Goal: Task Accomplishment & Management: Manage account settings

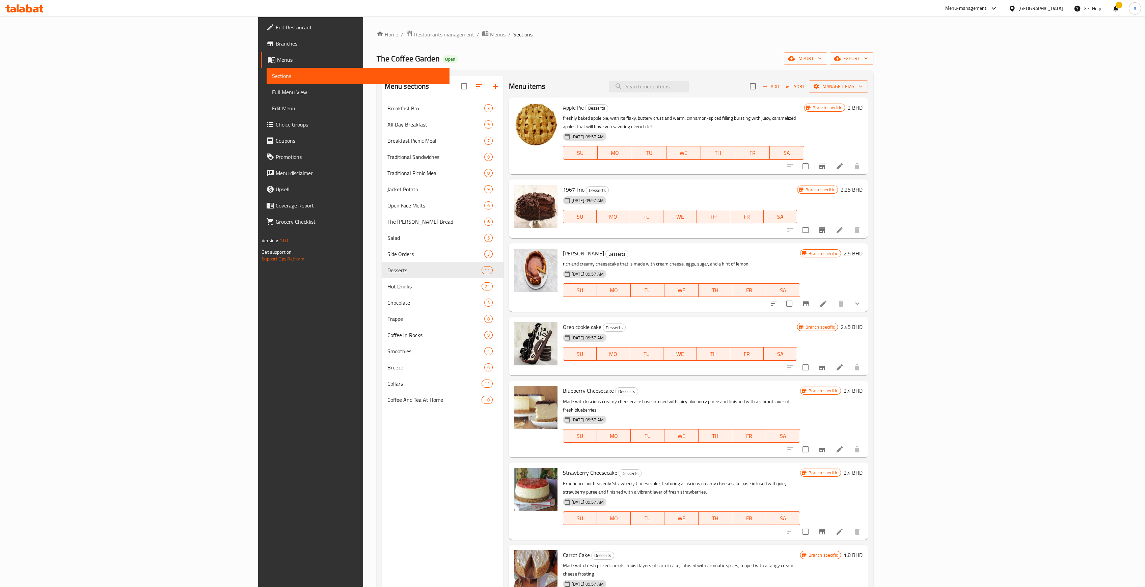
click at [843, 163] on icon at bounding box center [840, 166] width 6 height 6
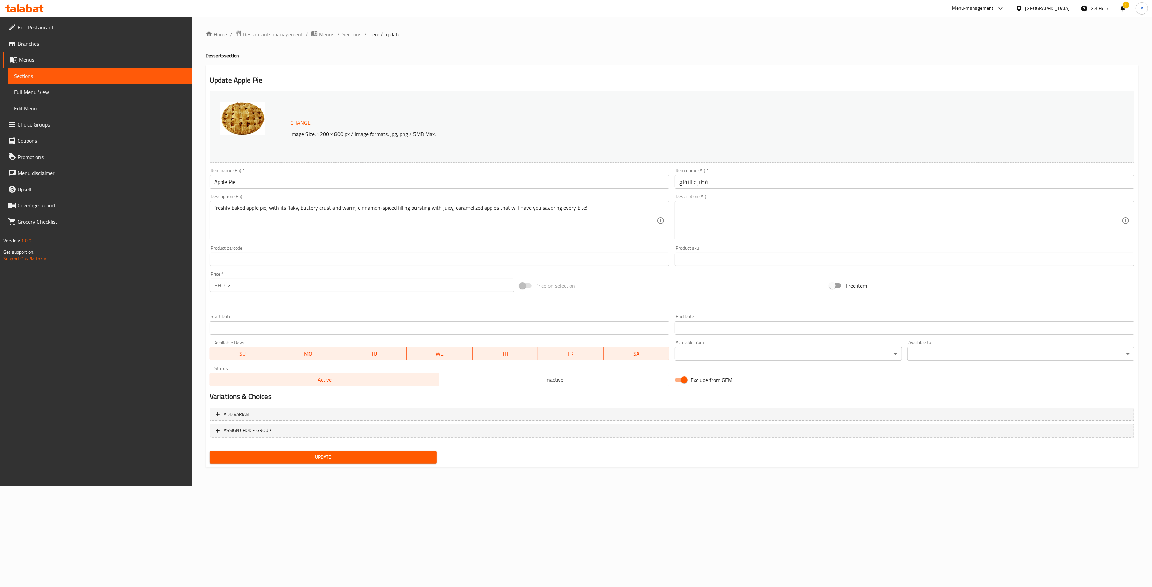
click at [132, 78] on span "Sections" at bounding box center [100, 76] width 173 height 8
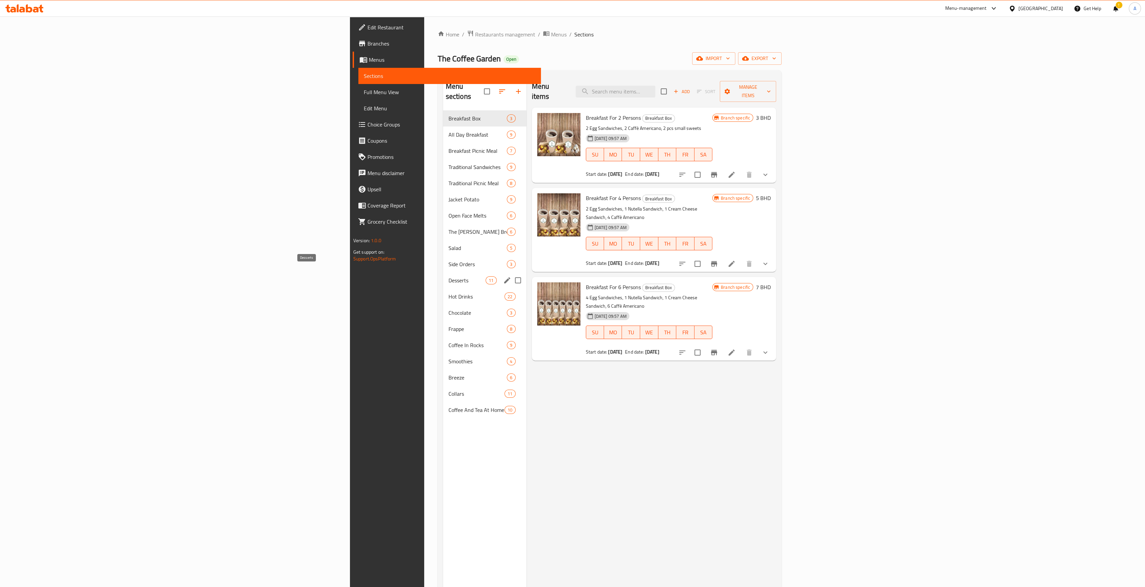
click at [449, 276] on span "Desserts" at bounding box center [467, 280] width 37 height 8
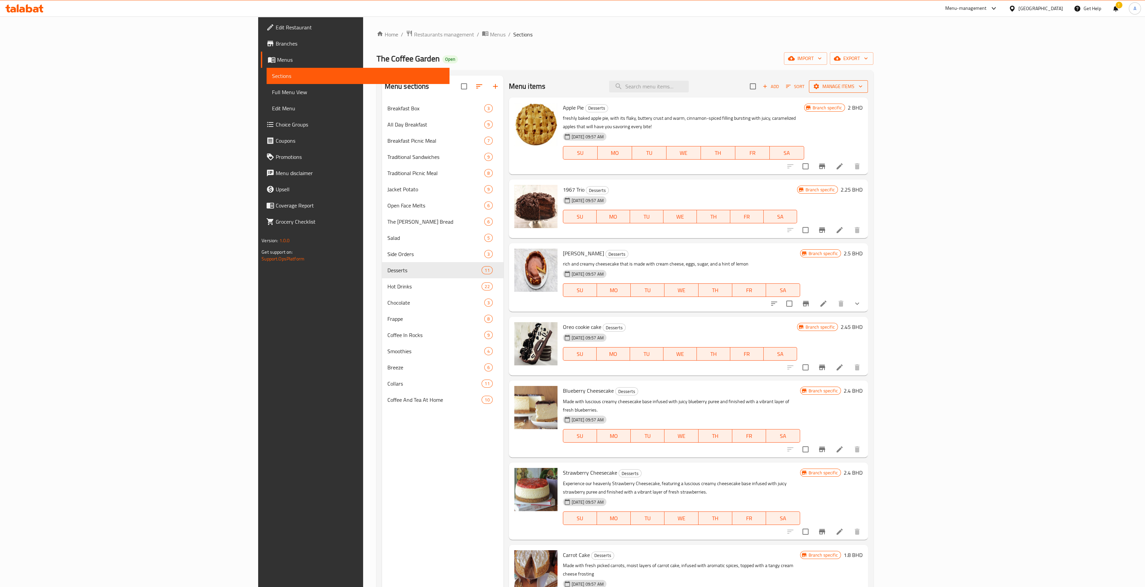
click at [863, 88] on span "Manage items" at bounding box center [839, 86] width 48 height 8
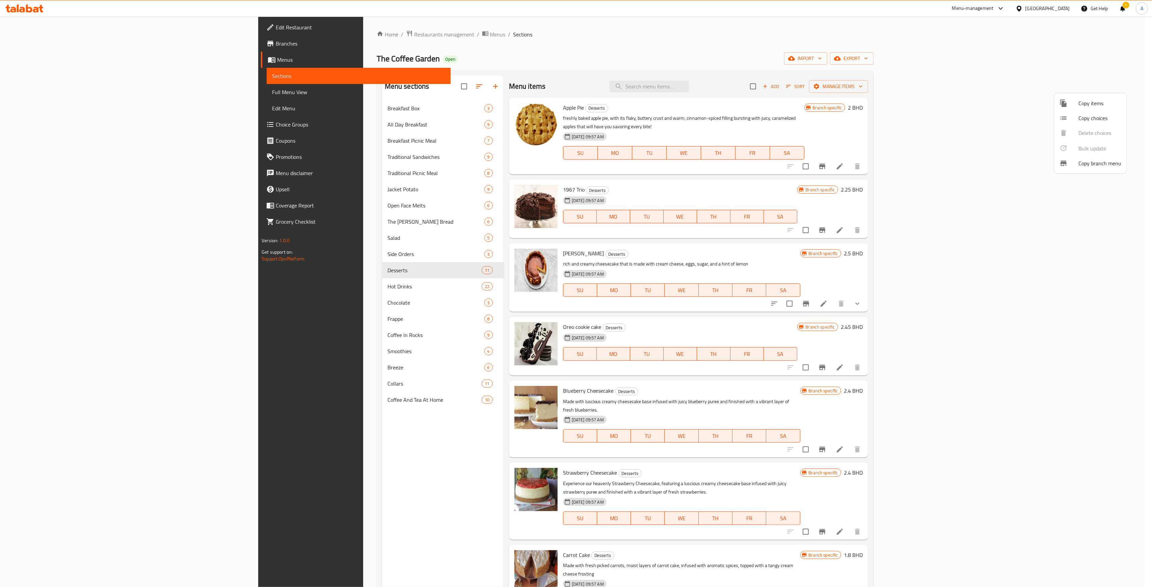
click at [1002, 45] on div at bounding box center [576, 293] width 1152 height 587
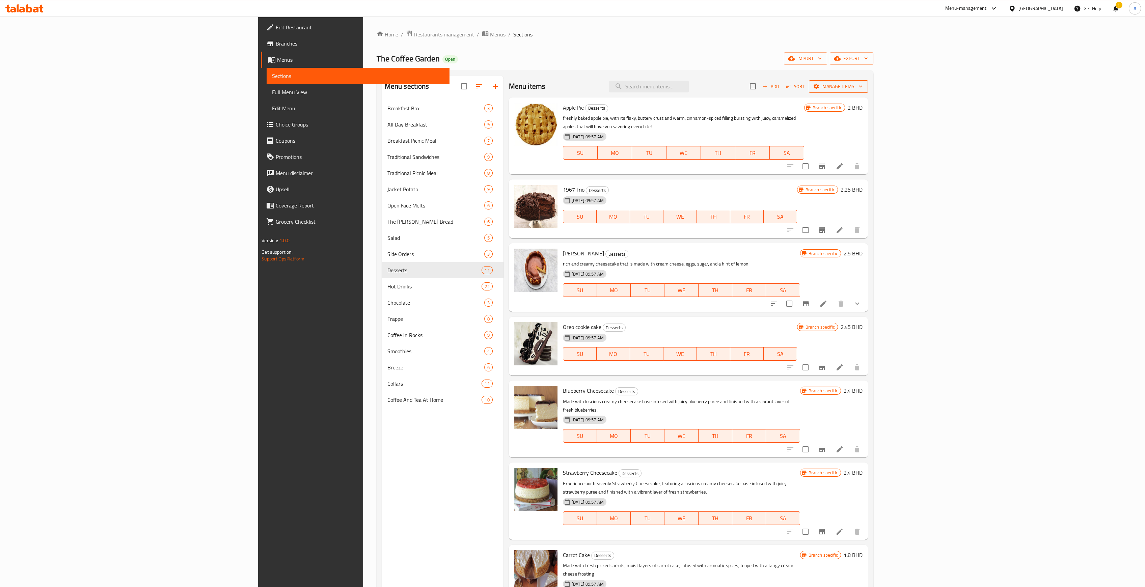
click at [864, 85] on icon "button" at bounding box center [860, 86] width 7 height 7
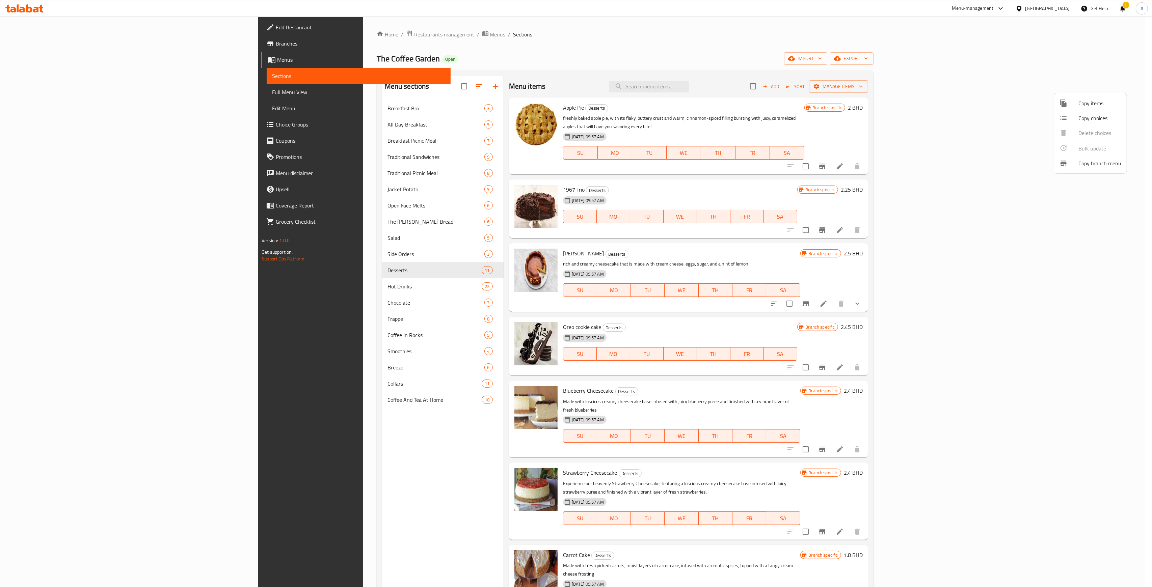
click at [943, 47] on div at bounding box center [576, 293] width 1152 height 587
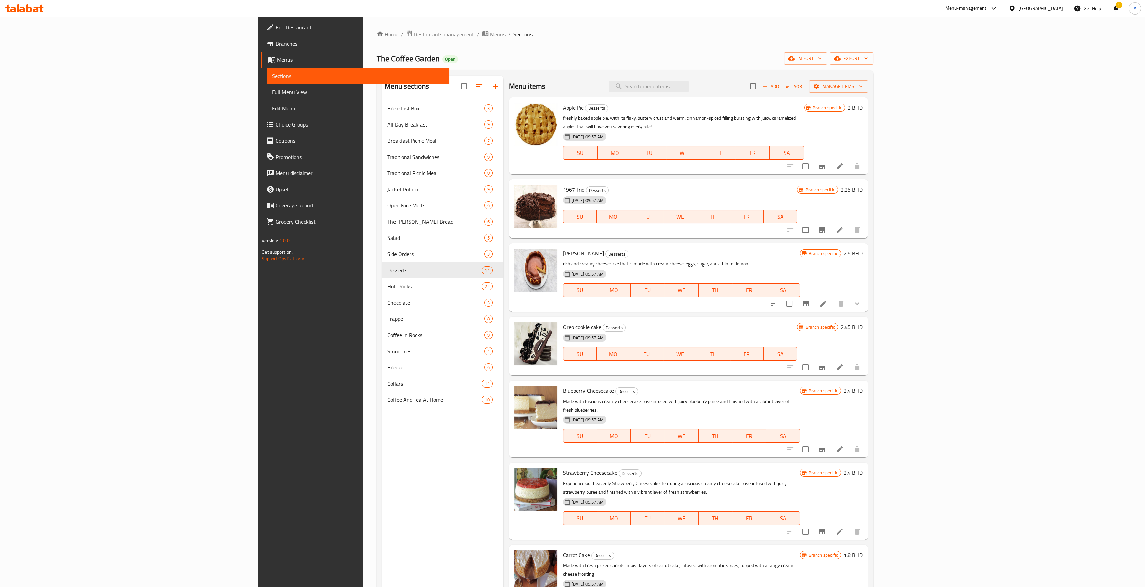
click at [414, 31] on span "Restaurants management" at bounding box center [444, 34] width 60 height 8
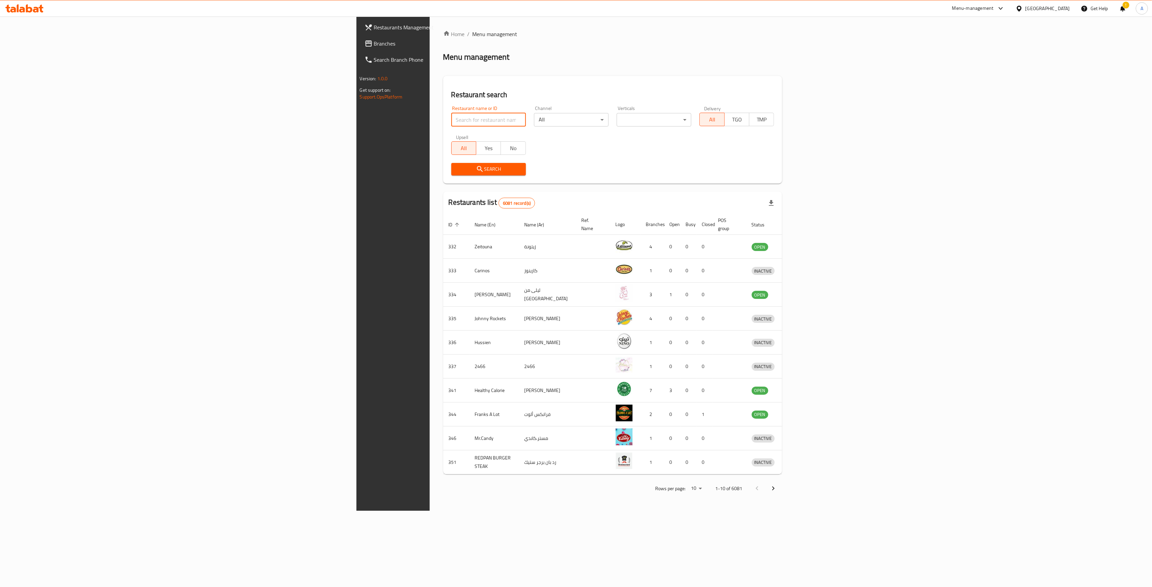
drag, startPoint x: 297, startPoint y: 119, endPoint x: 291, endPoint y: 122, distance: 6.7
click at [451, 119] on input "search" at bounding box center [488, 120] width 75 height 14
type input "abadi corn"
click at [457, 171] on span "Search" at bounding box center [489, 169] width 64 height 8
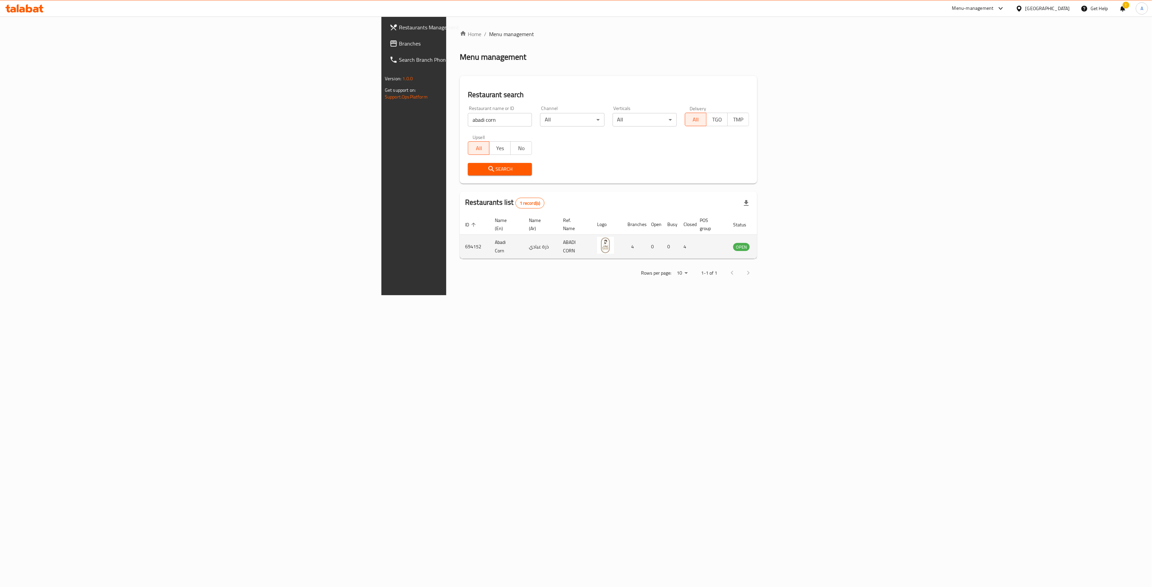
click at [776, 244] on icon "enhanced table" at bounding box center [772, 247] width 7 height 6
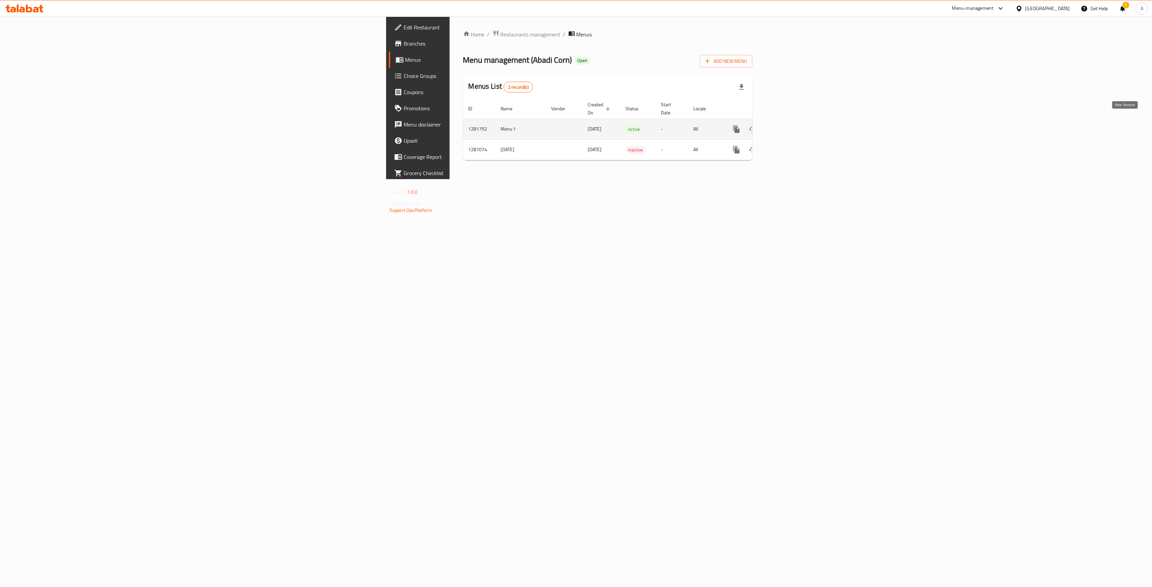
click at [789, 125] on icon "enhanced table" at bounding box center [785, 129] width 8 height 8
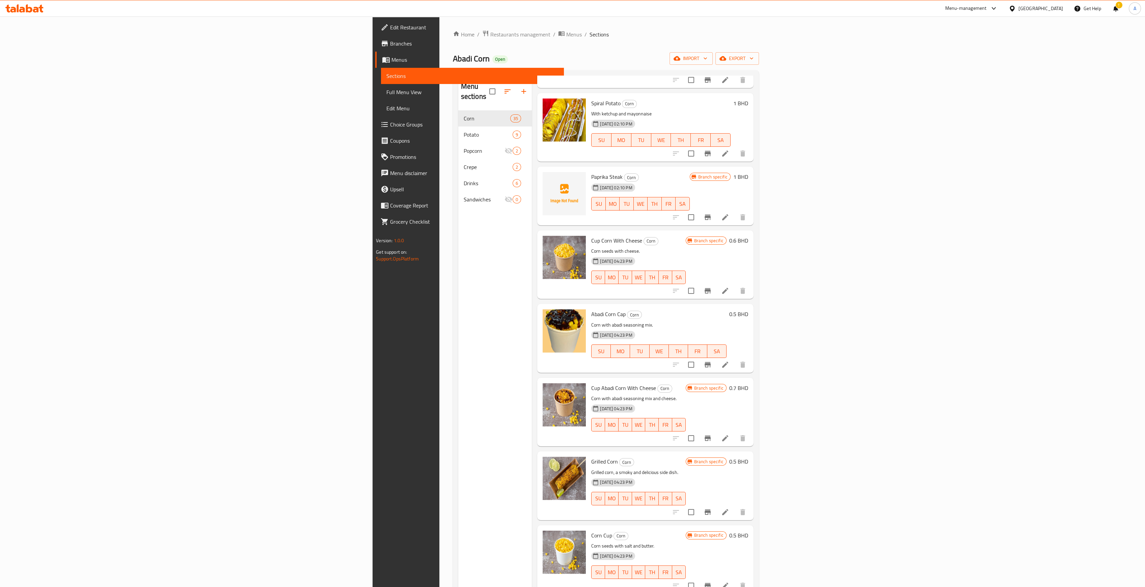
scroll to position [225, 0]
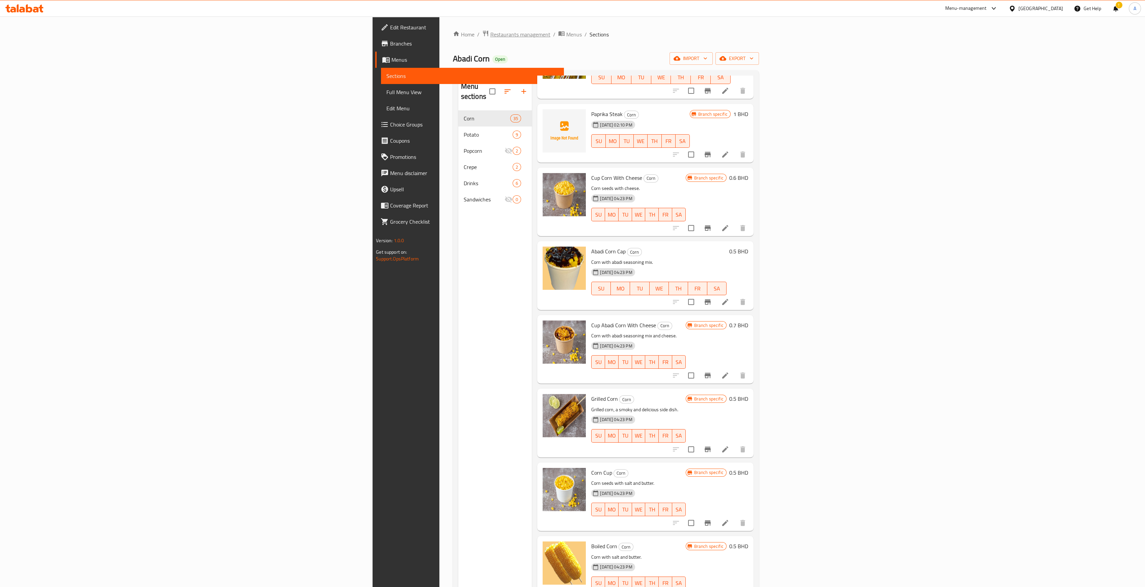
click at [490, 33] on span "Restaurants management" at bounding box center [520, 34] width 60 height 8
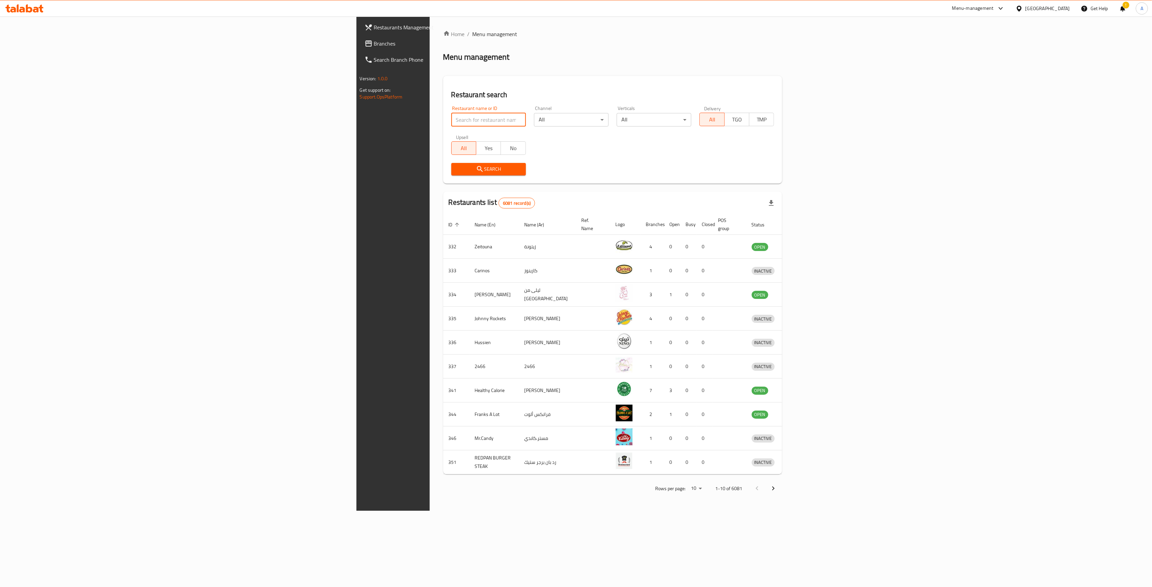
click at [451, 120] on input "search" at bounding box center [488, 120] width 75 height 14
type input "viridian"
click button "Search" at bounding box center [488, 169] width 75 height 12
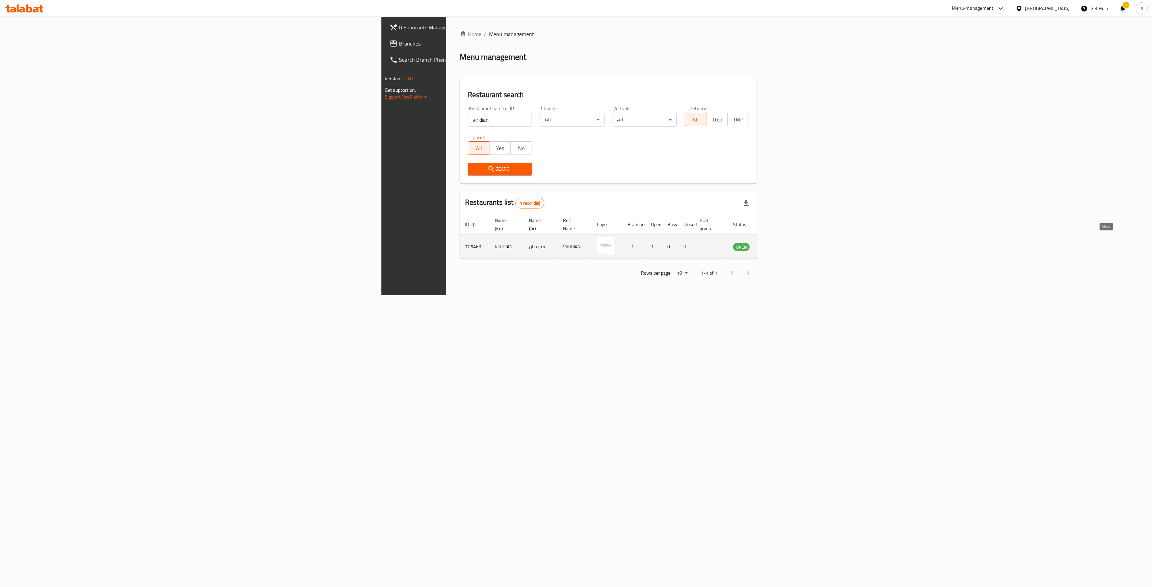
click at [776, 244] on icon "enhanced table" at bounding box center [772, 247] width 7 height 6
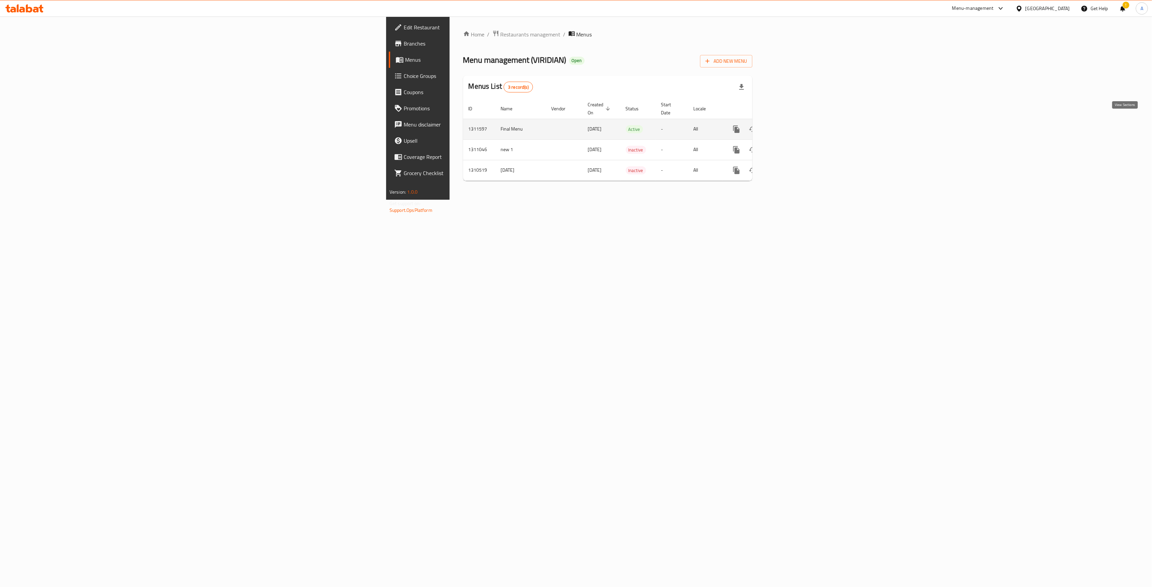
click at [793, 121] on link "enhanced table" at bounding box center [785, 129] width 16 height 16
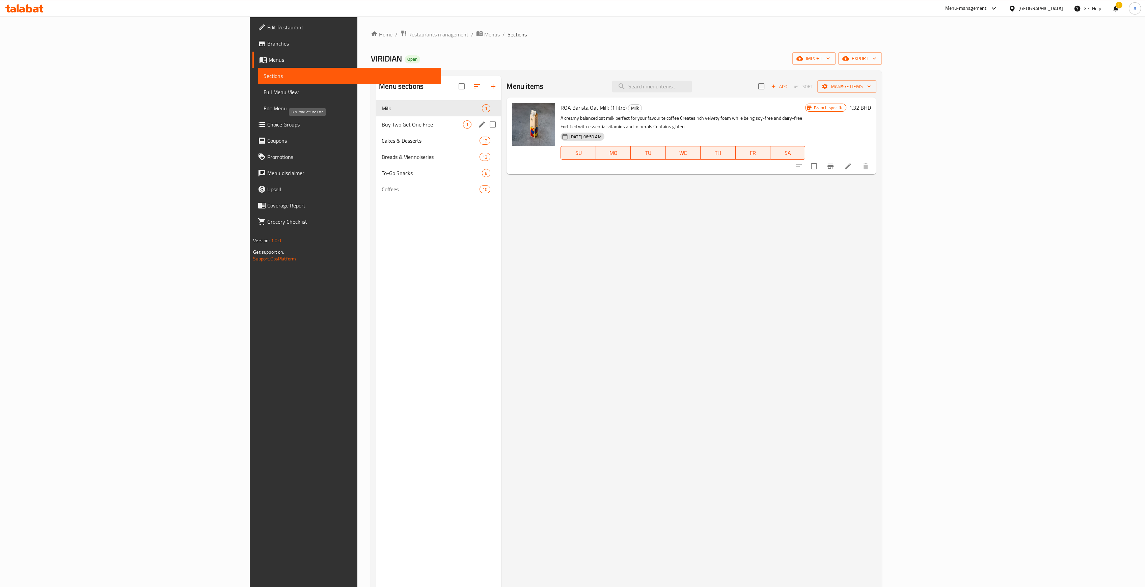
click at [376, 120] on div "Buy Two Get One Free 1" at bounding box center [438, 124] width 125 height 16
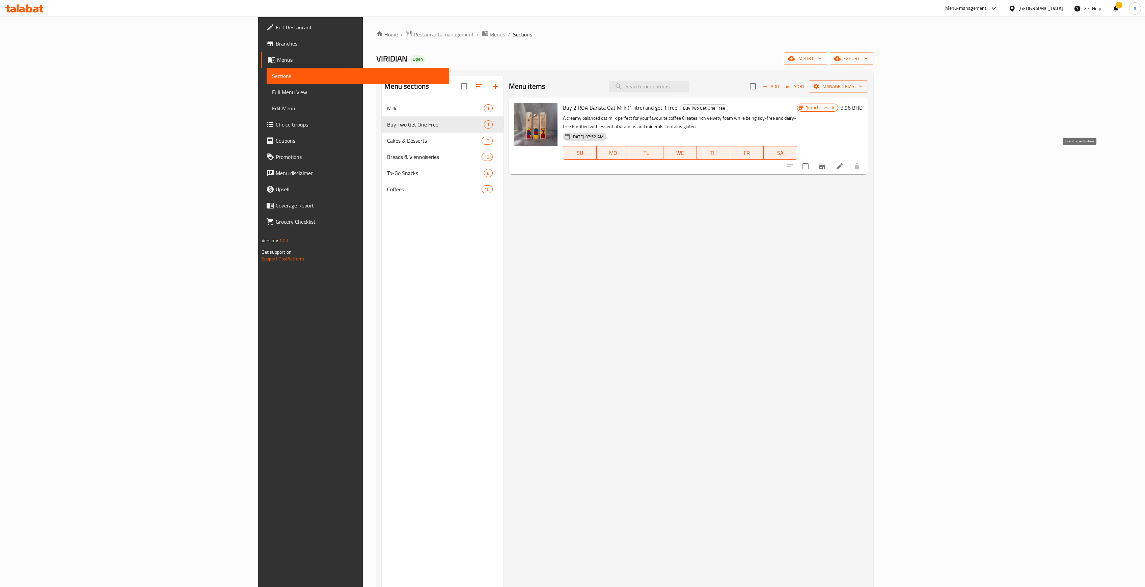
click at [825, 164] on icon "Branch-specific-item" at bounding box center [822, 166] width 6 height 5
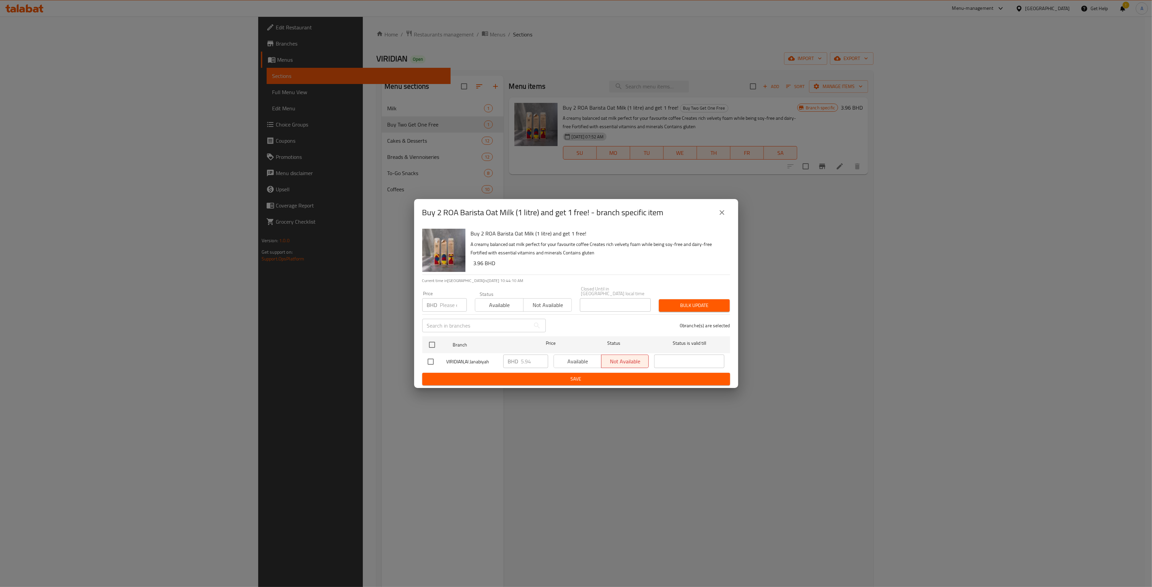
click at [723, 212] on icon "close" at bounding box center [722, 213] width 8 height 8
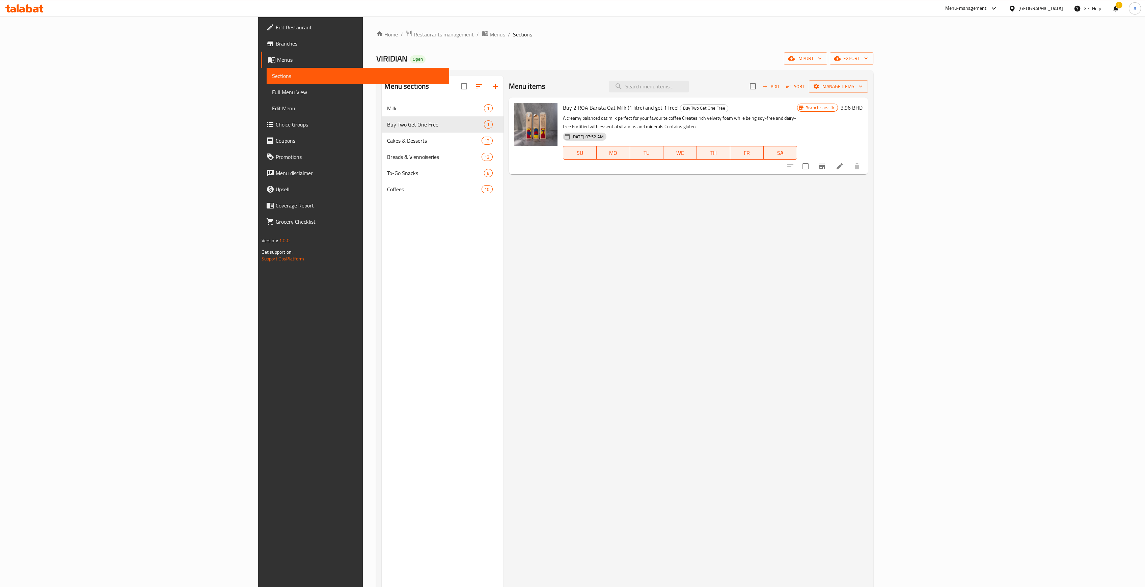
click at [844, 162] on icon at bounding box center [840, 166] width 8 height 8
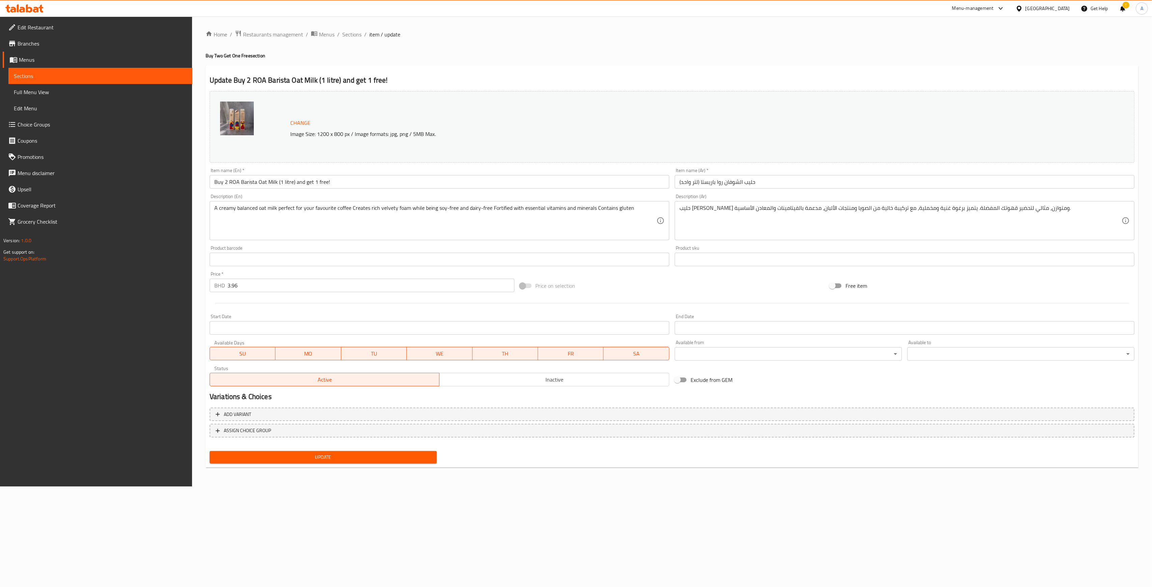
click at [104, 76] on span "Sections" at bounding box center [100, 76] width 173 height 8
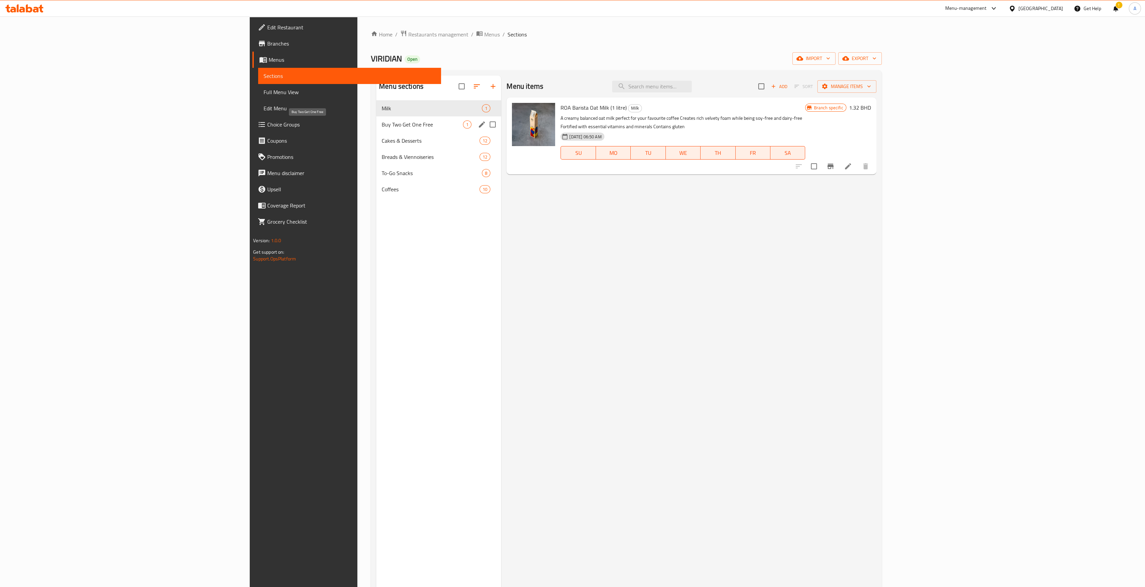
click at [382, 124] on span "Buy Two Get One Free" at bounding box center [422, 125] width 81 height 8
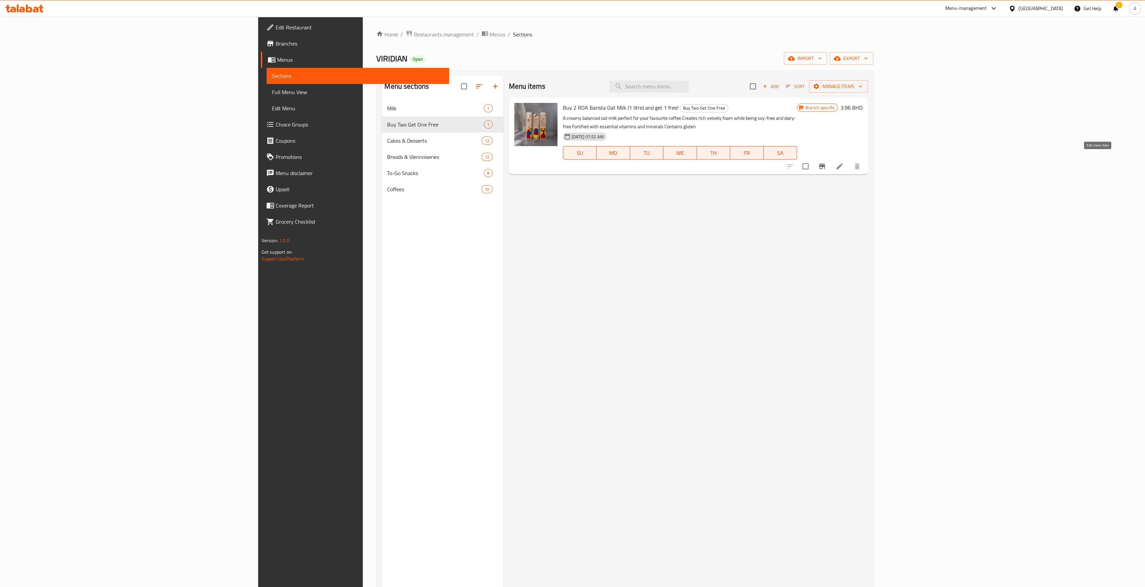
click at [843, 163] on icon at bounding box center [840, 166] width 6 height 6
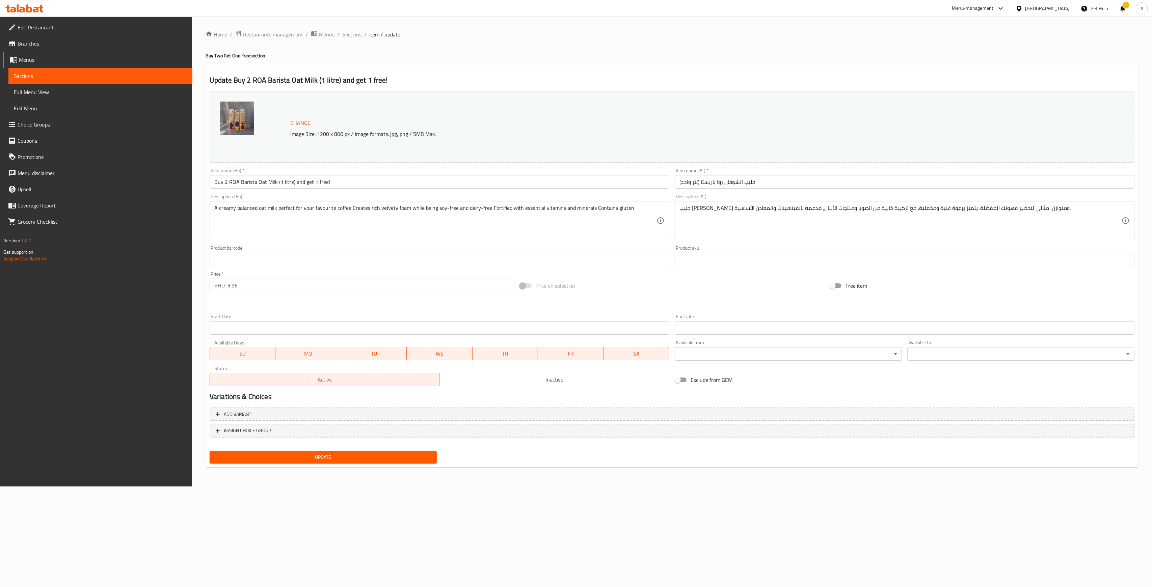
click at [130, 77] on span "Sections" at bounding box center [100, 76] width 173 height 8
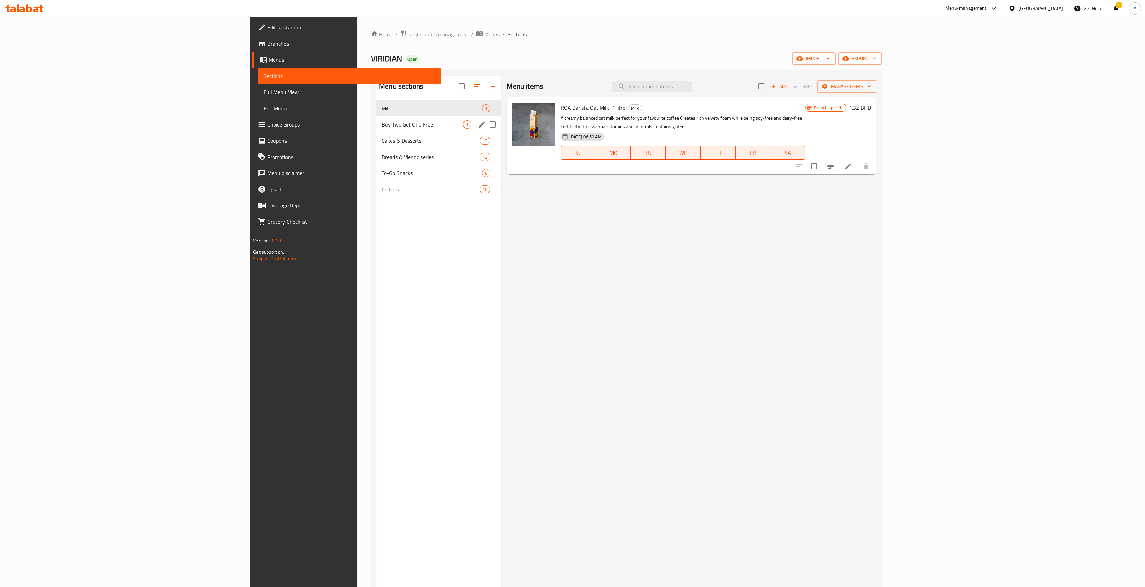
click at [376, 130] on div "Buy Two Get One Free 1" at bounding box center [438, 124] width 125 height 16
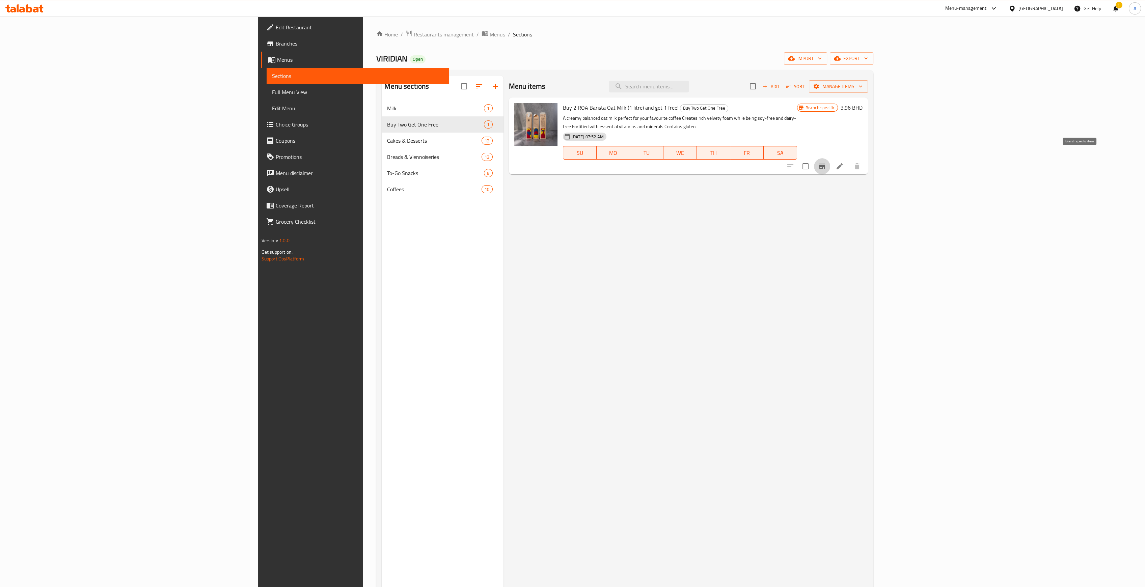
click at [825, 164] on icon "Branch-specific-item" at bounding box center [822, 166] width 6 height 5
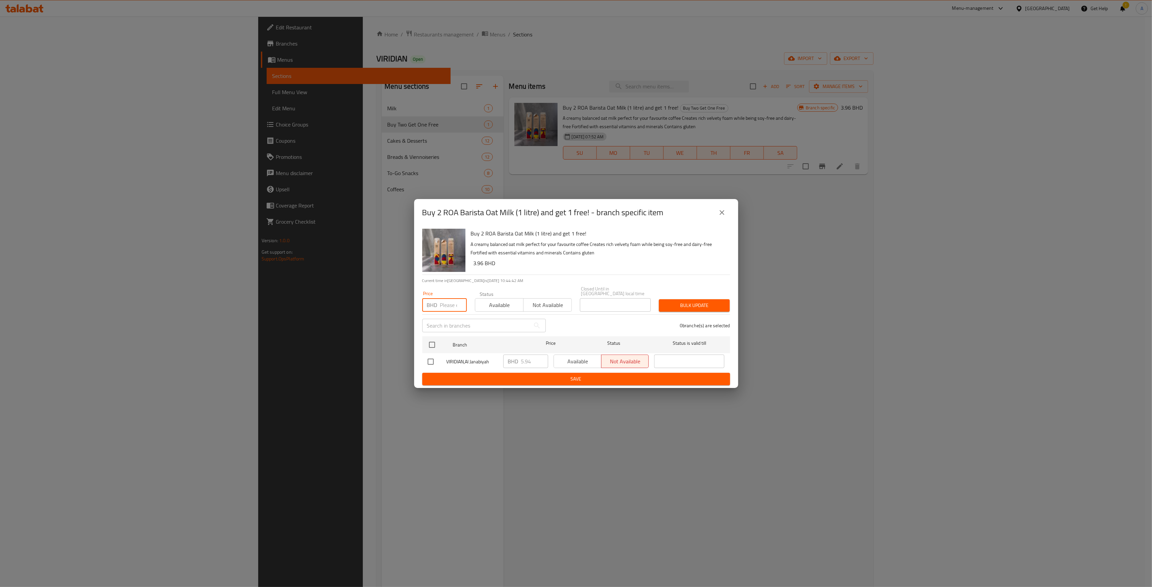
click at [451, 301] on input "number" at bounding box center [453, 305] width 27 height 14
type input "3.96"
click at [431, 346] on input "checkbox" at bounding box center [432, 345] width 14 height 14
checkbox input "true"
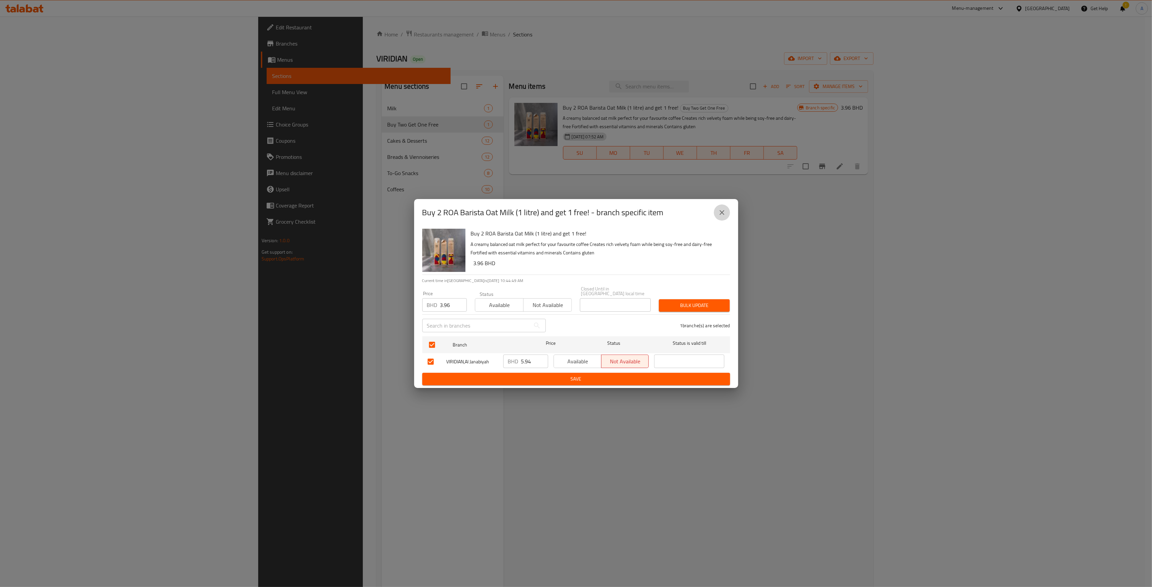
click at [725, 212] on icon "close" at bounding box center [722, 213] width 8 height 8
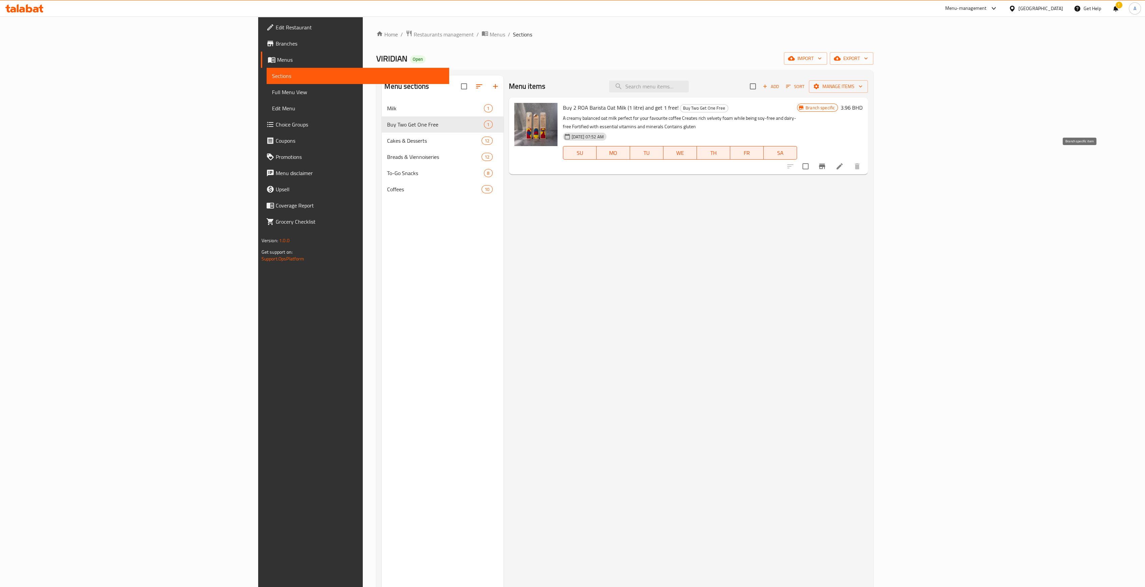
click at [825, 164] on icon "Branch-specific-item" at bounding box center [822, 166] width 6 height 5
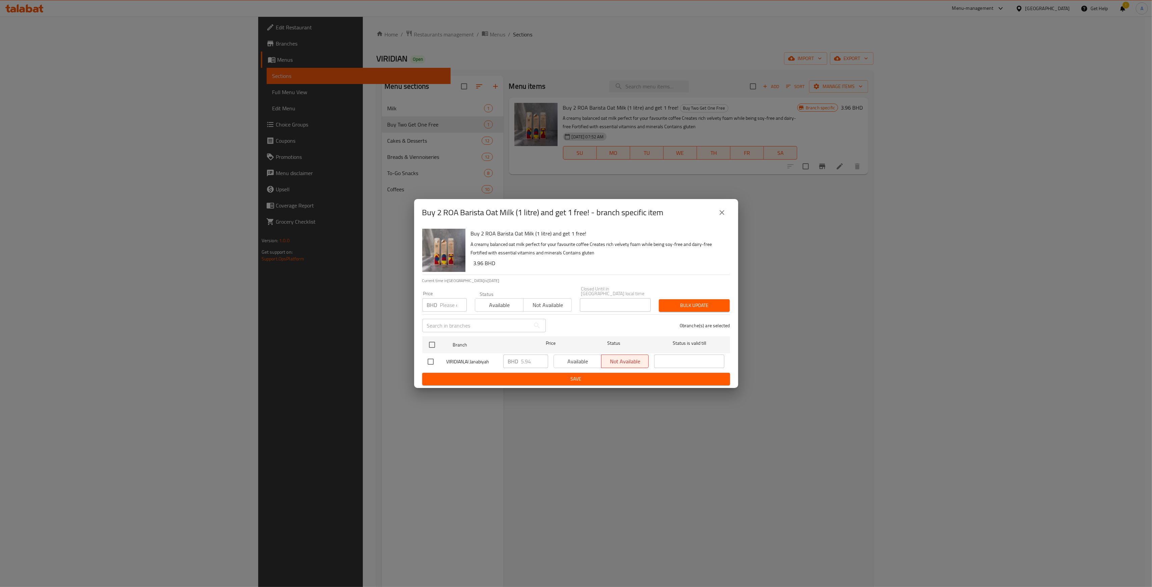
click at [566, 362] on div "Available Not available" at bounding box center [602, 362] width 96 height 14
click at [584, 362] on div "Available Not available" at bounding box center [602, 362] width 96 height 14
click at [439, 344] on div at bounding box center [437, 345] width 25 height 20
click at [586, 359] on div "Available Not available" at bounding box center [602, 362] width 96 height 14
click at [434, 344] on input "checkbox" at bounding box center [432, 345] width 14 height 14
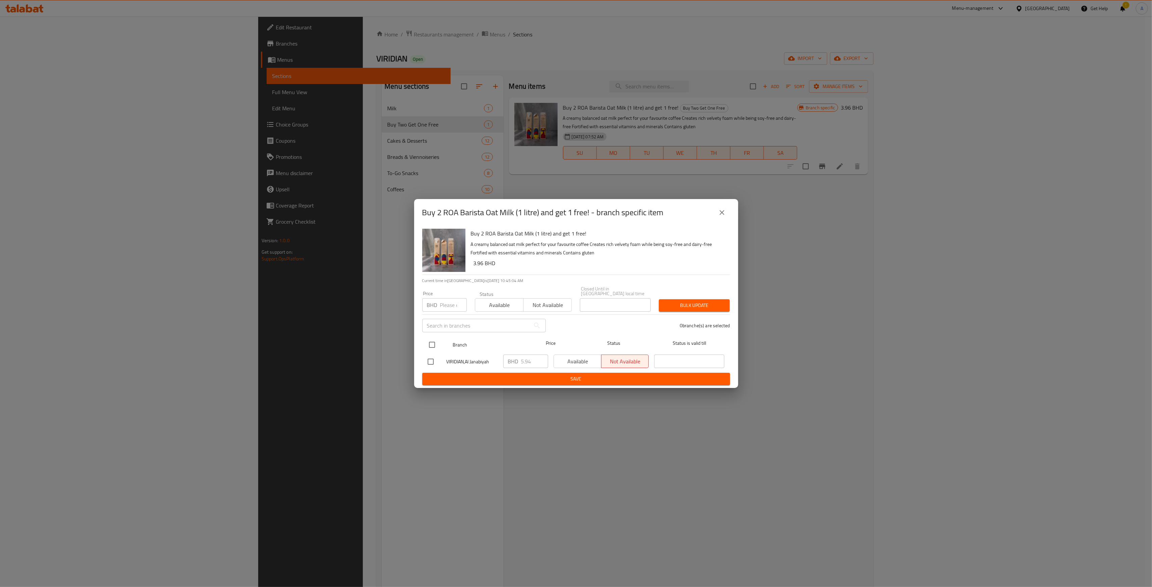
checkbox input "true"
click at [577, 357] on span "Available" at bounding box center [578, 362] width 42 height 10
click at [699, 305] on span "Bulk update" at bounding box center [694, 305] width 60 height 8
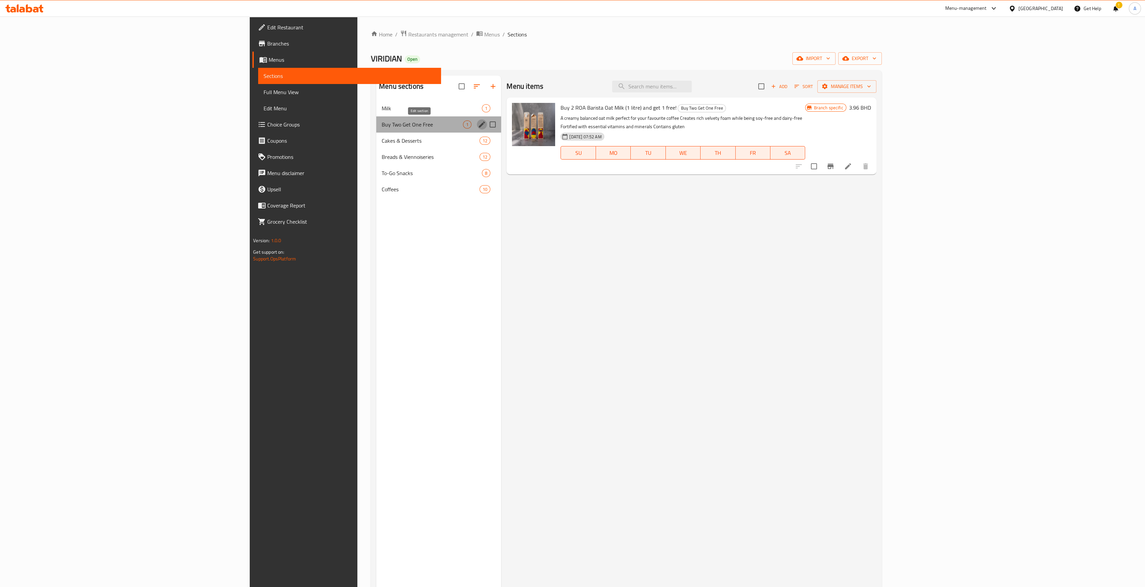
click at [478, 128] on icon "edit" at bounding box center [482, 125] width 8 height 8
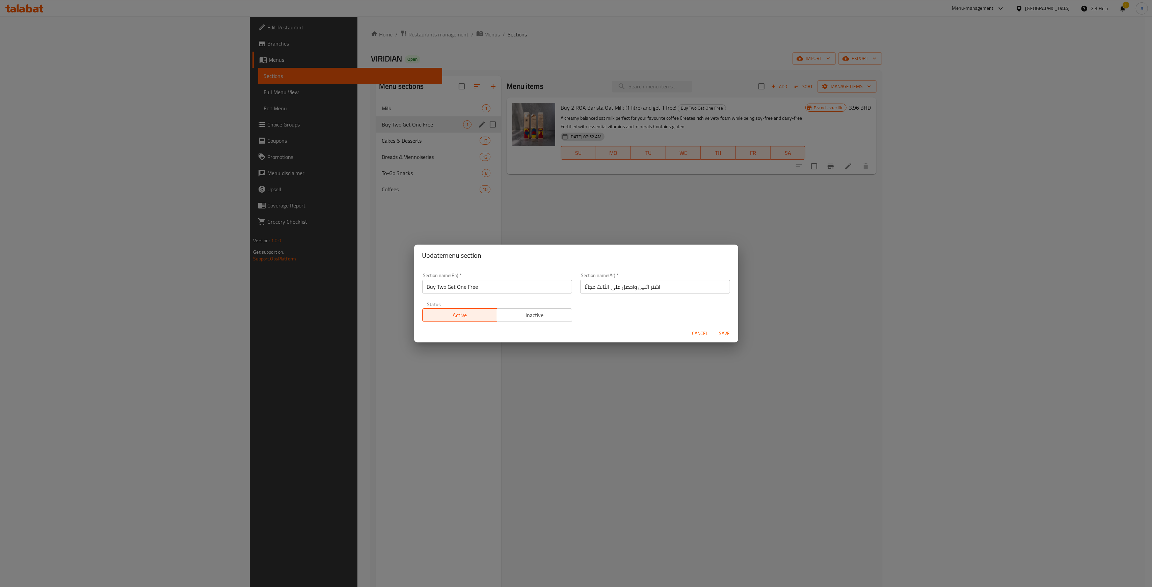
click at [565, 384] on div "Update menu section Section name(En)   * Buy Two Get One Free Section name(En) …" at bounding box center [576, 293] width 1152 height 587
click at [702, 335] on span "Cancel" at bounding box center [700, 333] width 16 height 8
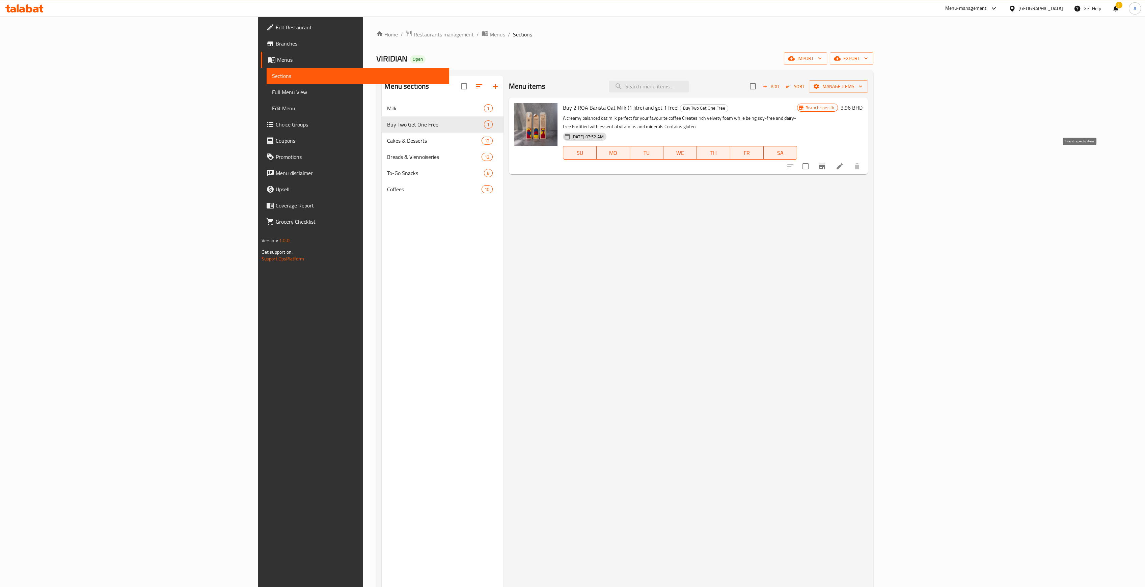
click at [825, 164] on icon "Branch-specific-item" at bounding box center [822, 166] width 6 height 5
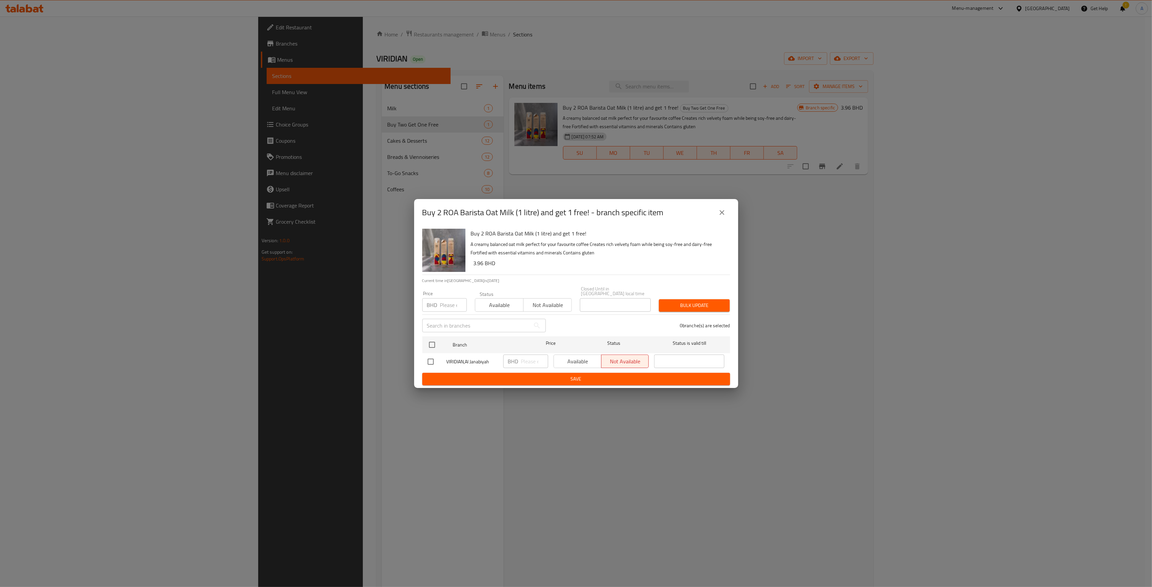
click at [444, 302] on input "number" at bounding box center [453, 305] width 27 height 14
type input "3.96"
click at [437, 340] on input "checkbox" at bounding box center [432, 345] width 14 height 14
checkbox input "true"
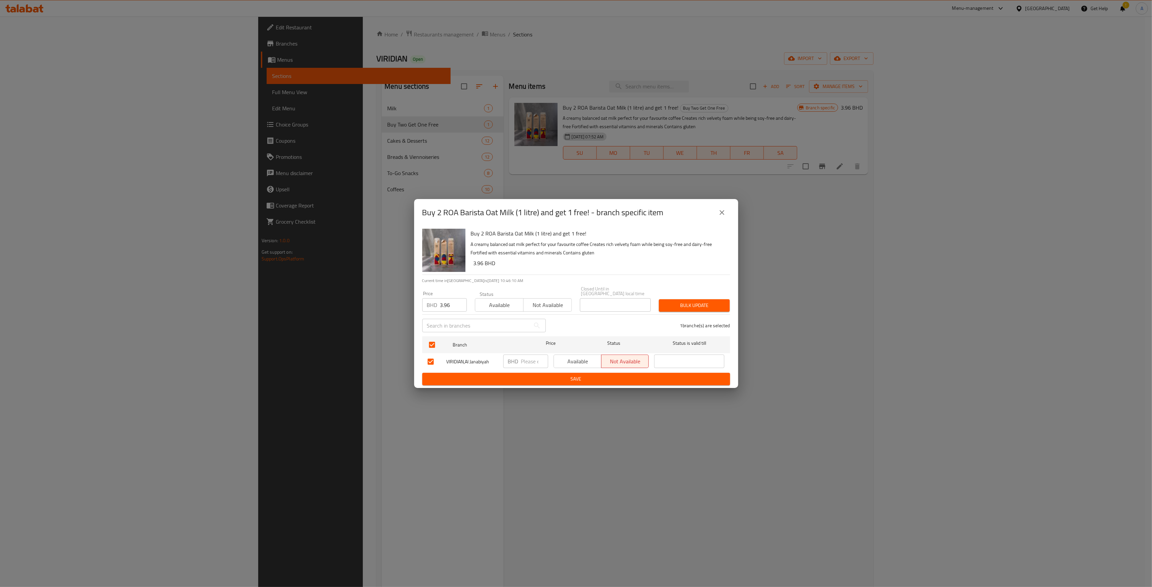
click at [706, 301] on span "Bulk update" at bounding box center [694, 305] width 60 height 8
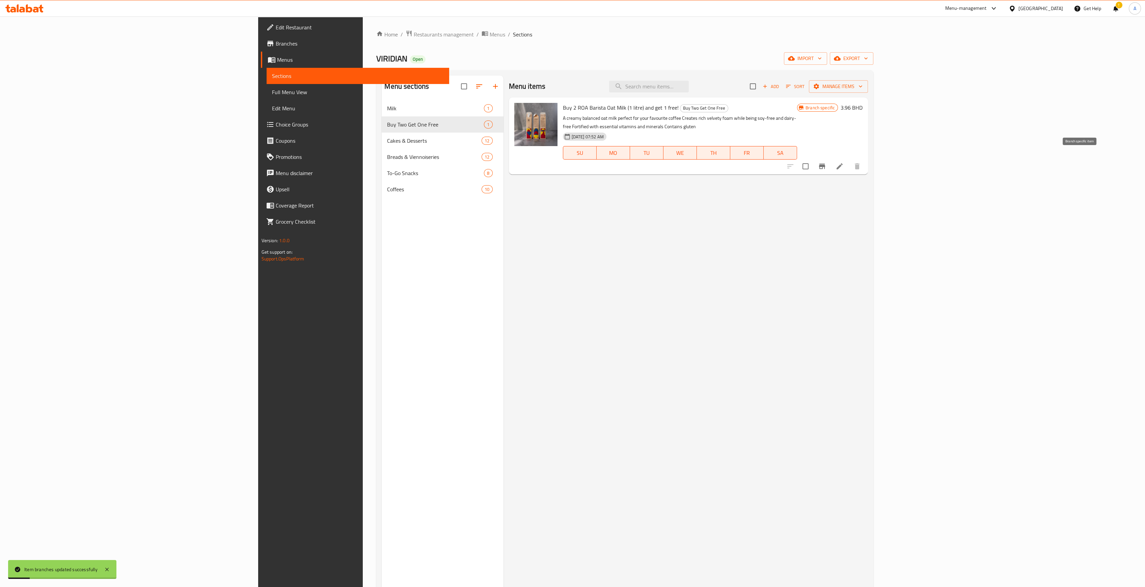
click at [830, 162] on button "Branch-specific-item" at bounding box center [822, 166] width 16 height 16
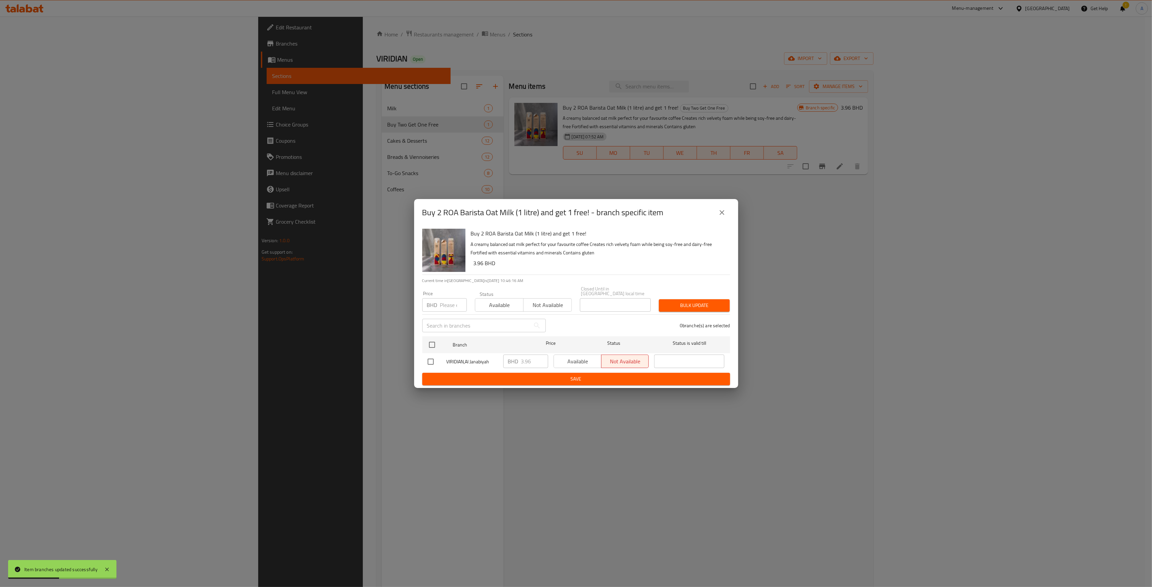
click at [723, 216] on icon "close" at bounding box center [722, 213] width 8 height 8
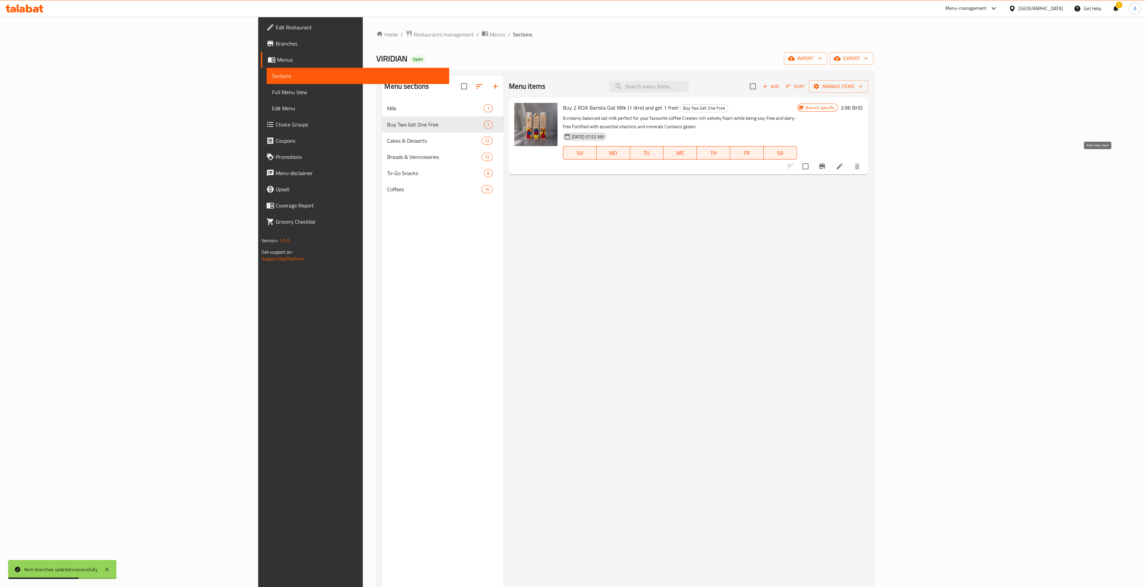
click at [844, 162] on icon at bounding box center [840, 166] width 8 height 8
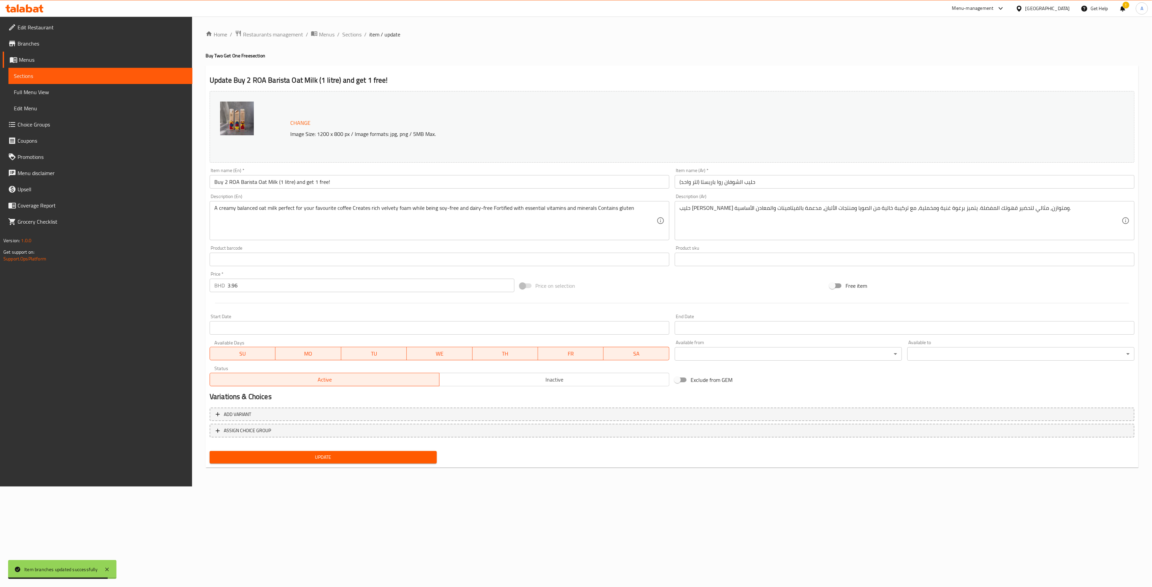
click at [107, 80] on span "Sections" at bounding box center [100, 76] width 173 height 8
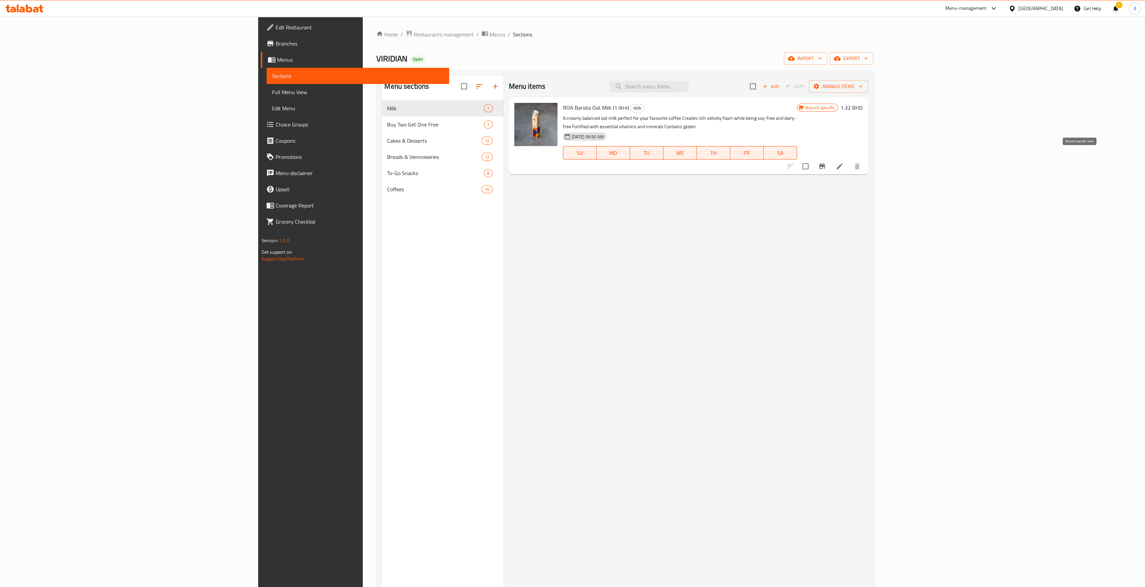
click at [826, 162] on icon "Branch-specific-item" at bounding box center [822, 166] width 8 height 8
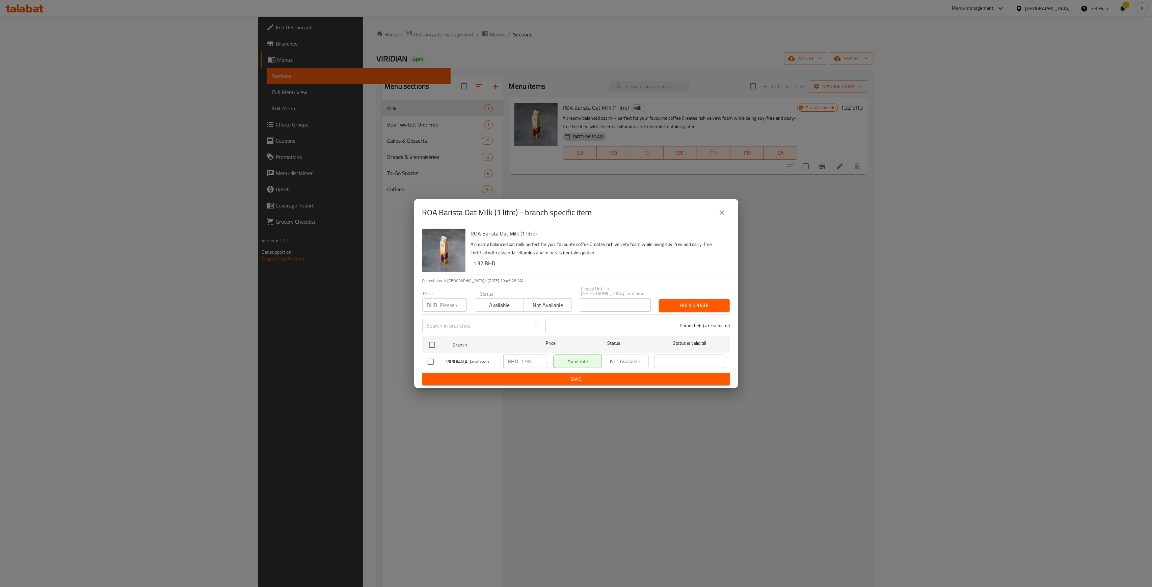
click at [722, 217] on icon "close" at bounding box center [722, 213] width 8 height 8
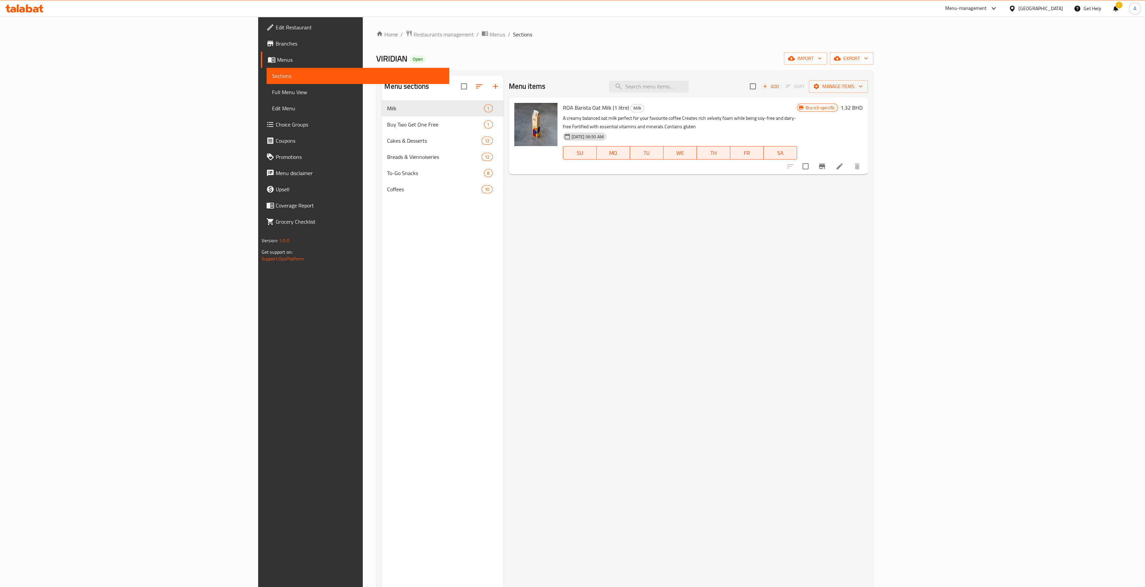
click at [387, 122] on span "Buy Two Get One Free" at bounding box center [435, 125] width 97 height 8
click at [826, 162] on icon "Branch-specific-item" at bounding box center [822, 166] width 8 height 8
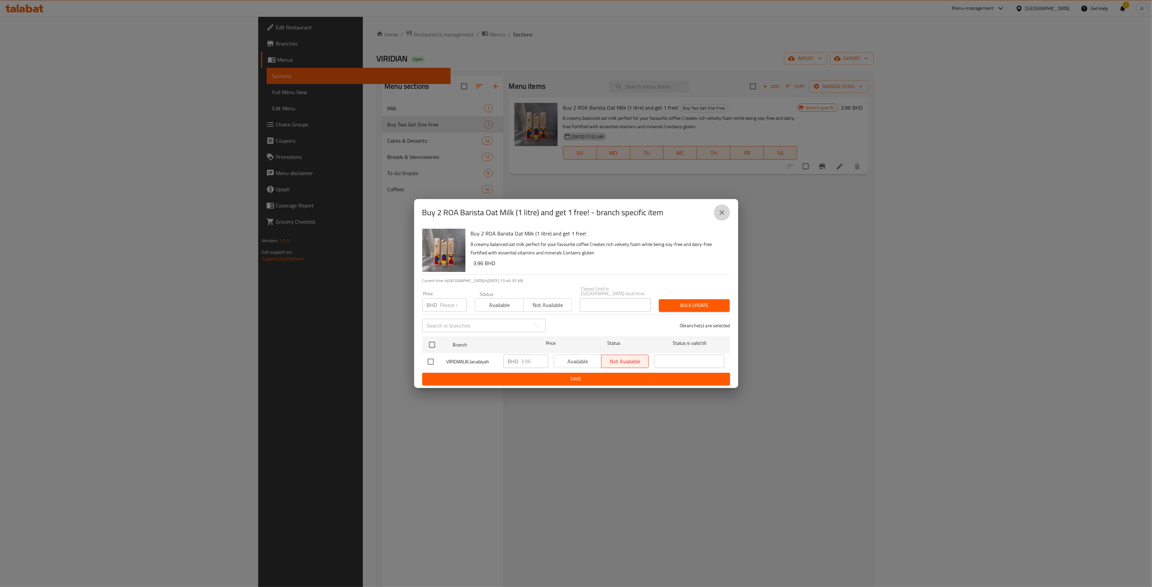
click at [729, 213] on button "close" at bounding box center [722, 213] width 16 height 16
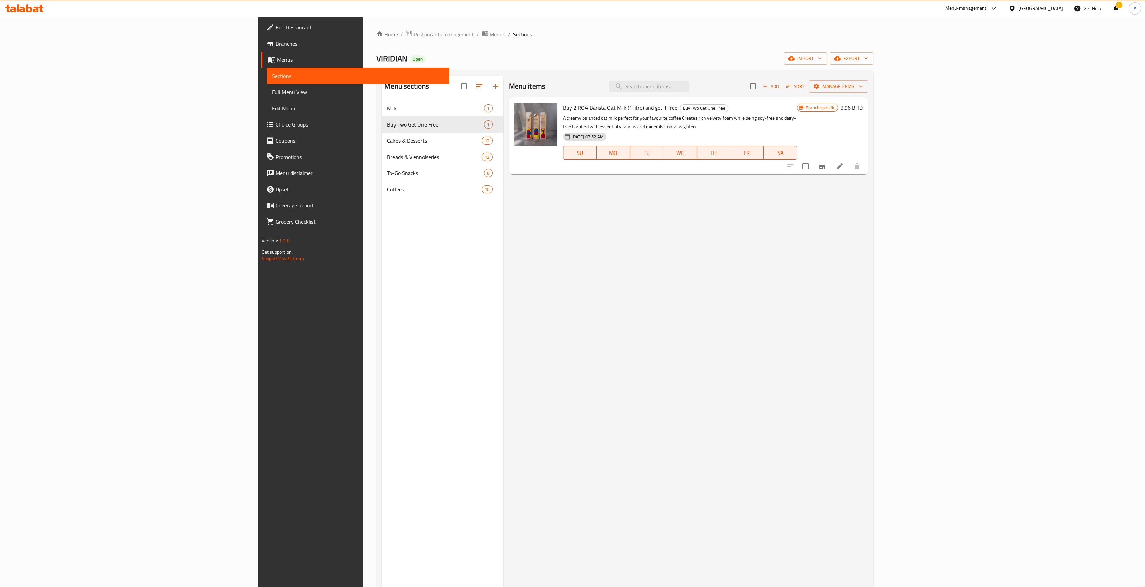
click at [844, 162] on icon at bounding box center [840, 166] width 8 height 8
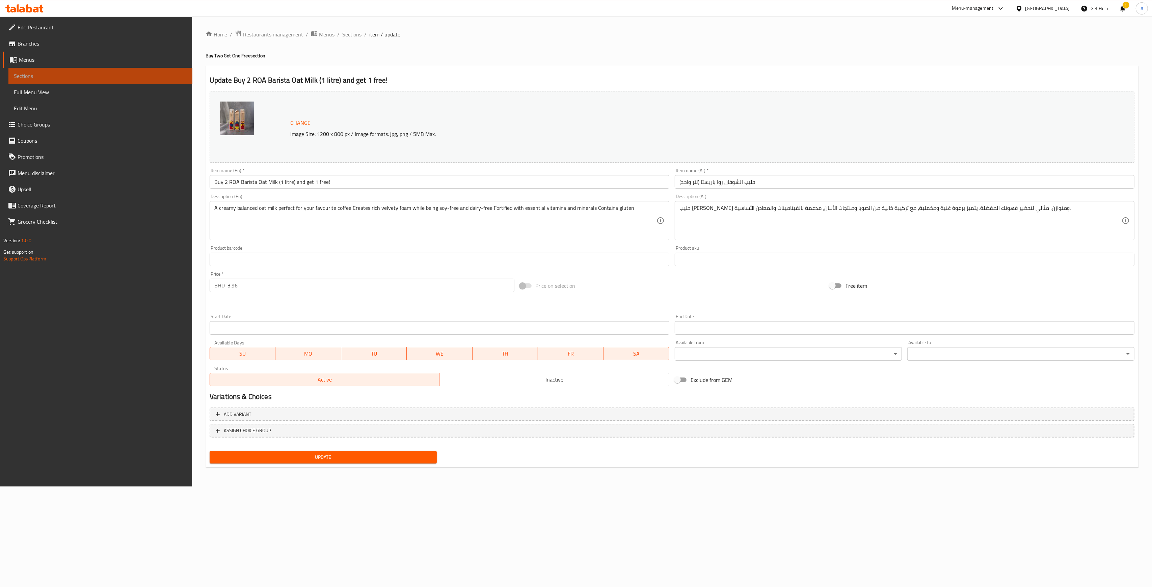
click at [96, 71] on link "Sections" at bounding box center [100, 76] width 184 height 16
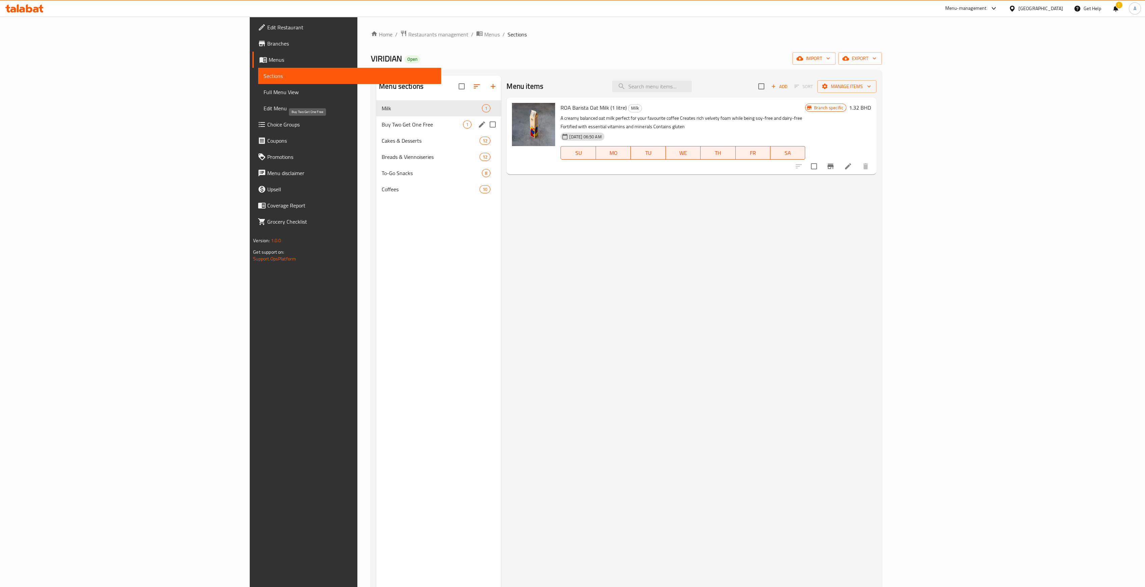
click at [382, 122] on span "Buy Two Get One Free" at bounding box center [422, 125] width 81 height 8
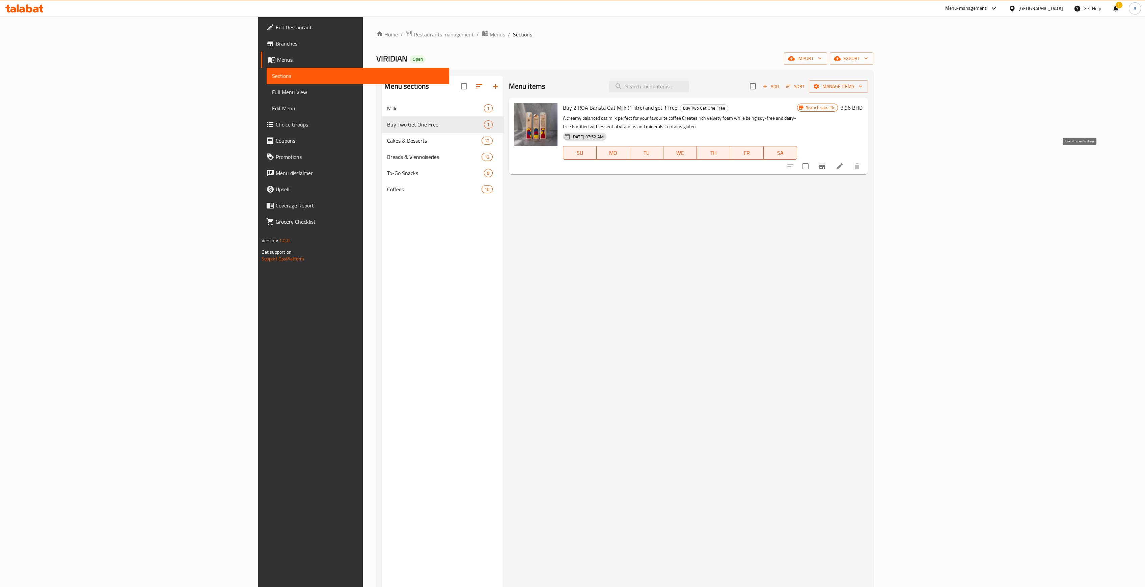
click at [826, 162] on icon "Branch-specific-item" at bounding box center [822, 166] width 8 height 8
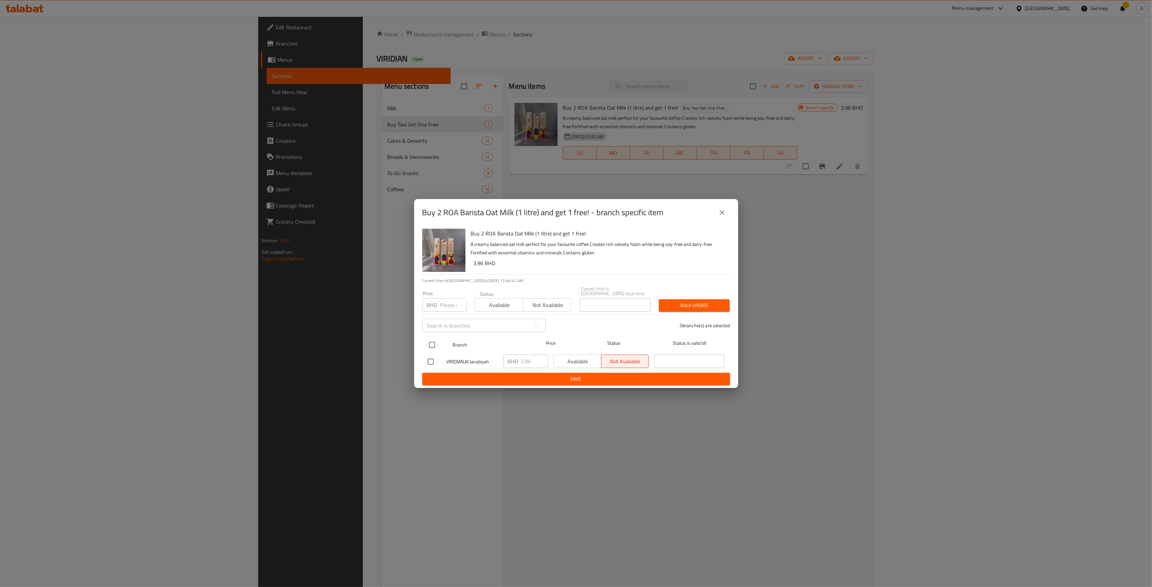
click at [433, 344] on input "checkbox" at bounding box center [432, 345] width 14 height 14
checkbox input "true"
click at [581, 364] on button "Available" at bounding box center [578, 362] width 48 height 14
click at [630, 376] on span "Save" at bounding box center [576, 379] width 297 height 8
